Goal: Task Accomplishment & Management: Use online tool/utility

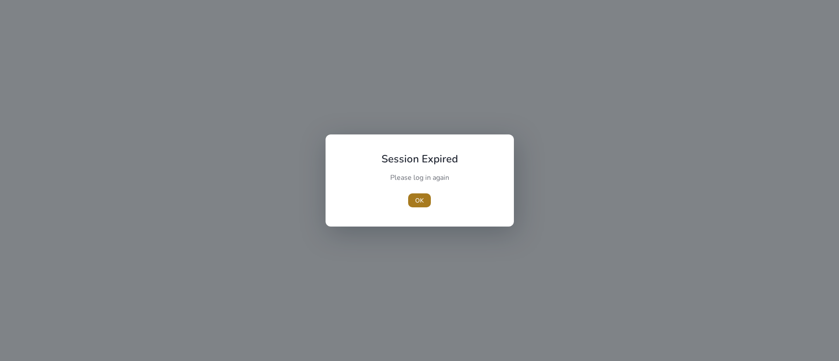
click at [418, 198] on span "OK" at bounding box center [419, 200] width 9 height 9
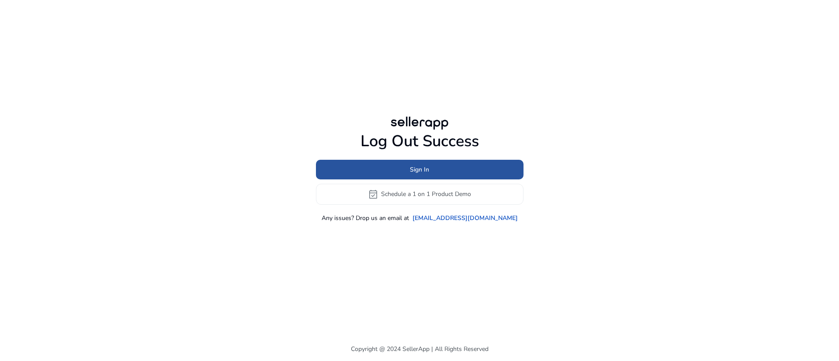
click at [423, 168] on span "Sign In" at bounding box center [419, 169] width 19 height 9
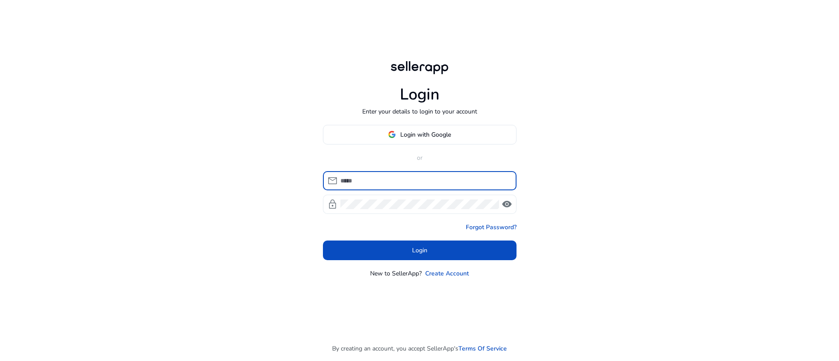
type input "**********"
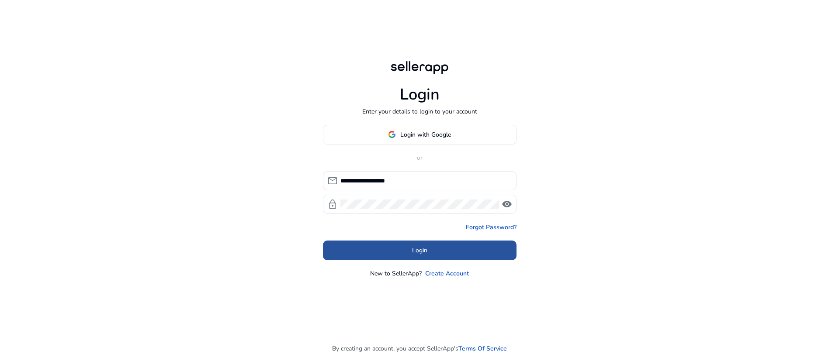
click at [428, 251] on span at bounding box center [420, 250] width 194 height 21
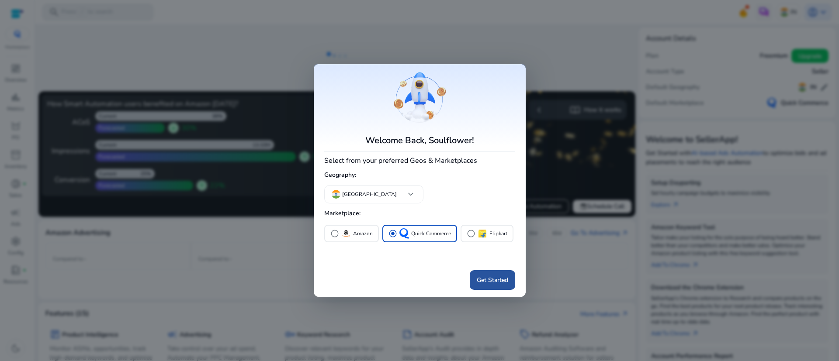
click at [487, 272] on span at bounding box center [492, 280] width 45 height 21
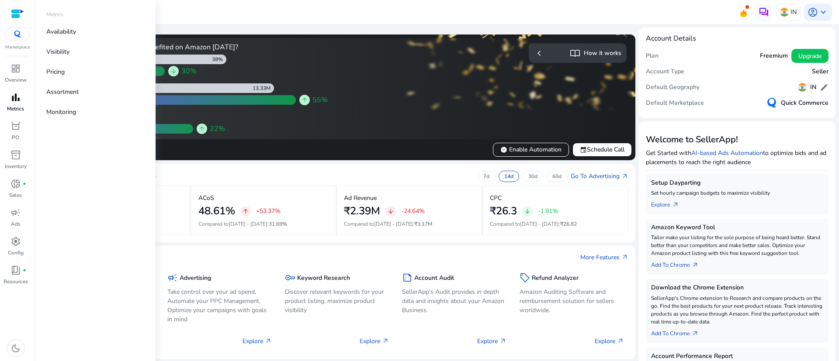
click at [12, 106] on p "Metrics" at bounding box center [15, 109] width 17 height 8
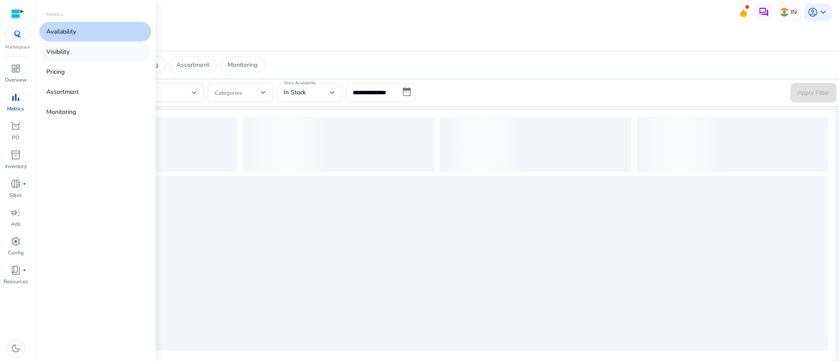
click at [69, 56] on p "Visibility" at bounding box center [57, 51] width 23 height 9
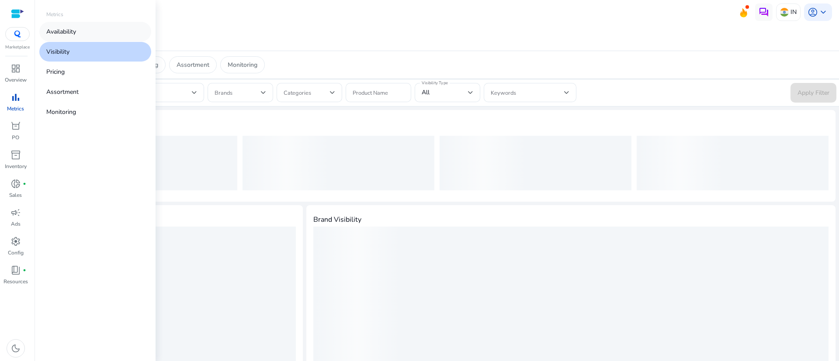
click at [58, 24] on link "Availability" at bounding box center [95, 32] width 112 height 20
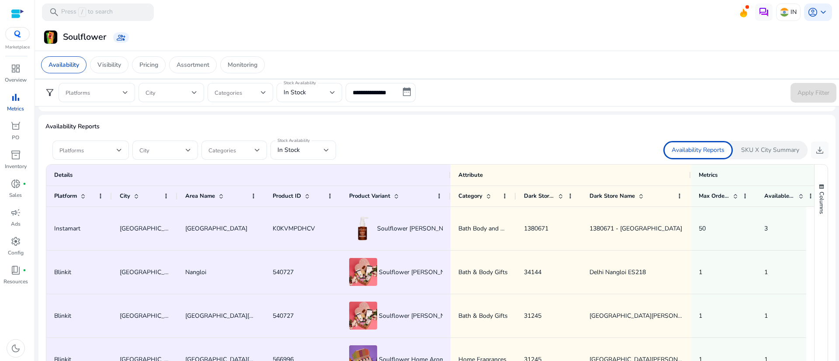
scroll to position [498, 0]
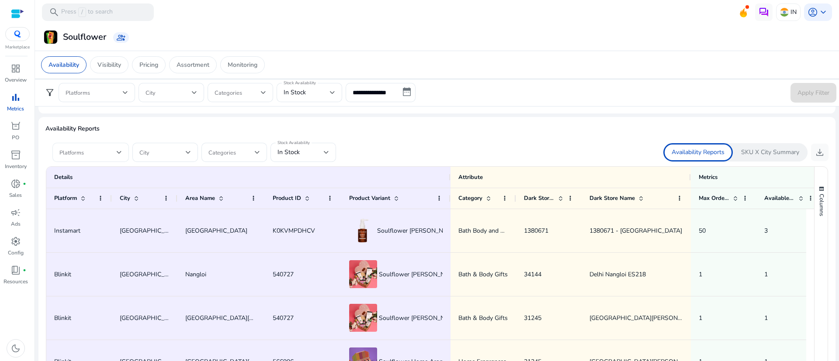
click at [122, 152] on div "Platforms" at bounding box center [90, 152] width 76 height 19
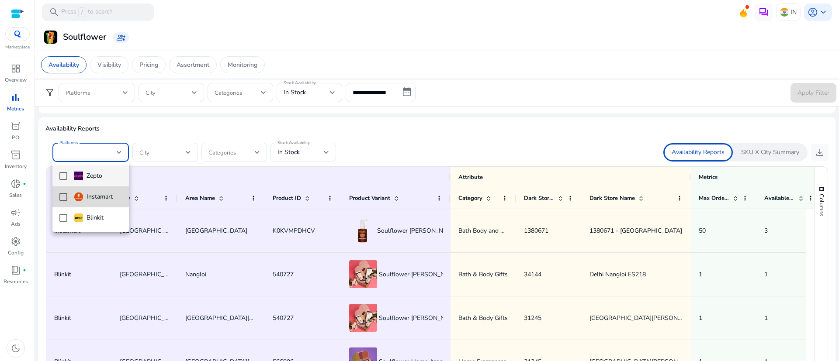
click at [64, 195] on mat-pseudo-checkbox at bounding box center [63, 197] width 8 height 8
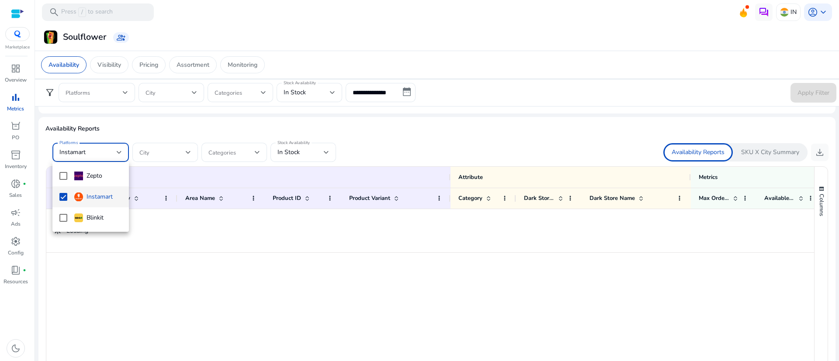
click at [50, 238] on div at bounding box center [419, 180] width 839 height 361
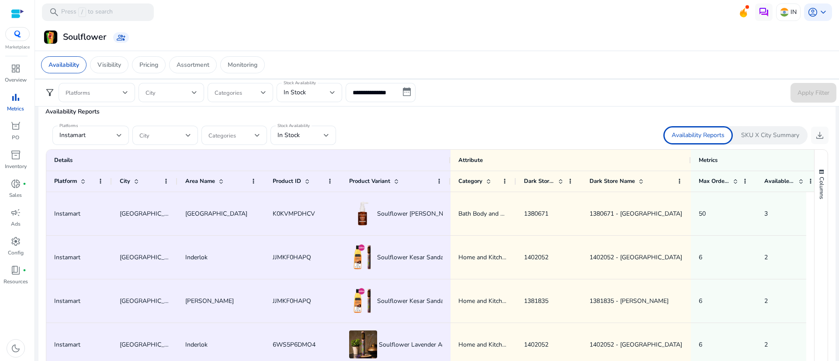
scroll to position [492, 0]
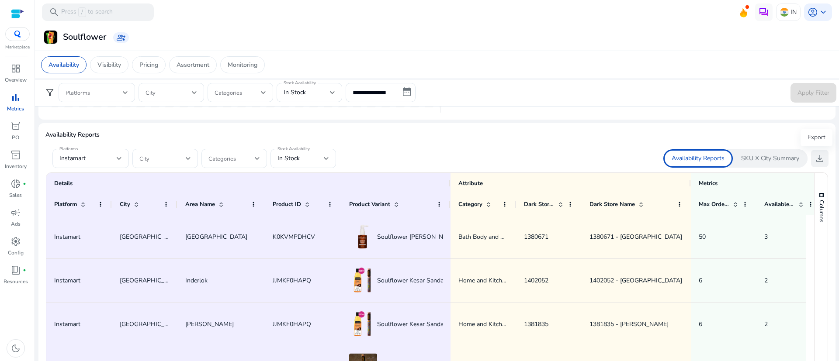
click at [820, 159] on span "download" at bounding box center [819, 158] width 10 height 10
